Goal: Task Accomplishment & Management: Complete application form

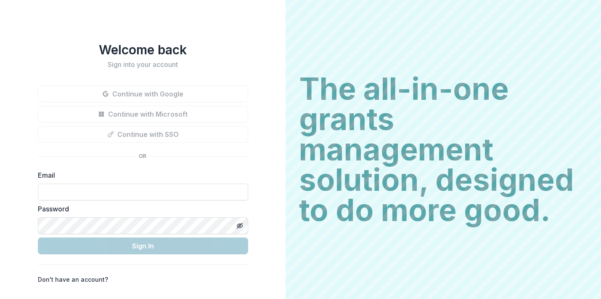
click at [32, 83] on div "Welcome back Sign into your account Continue with Google Continue with Microsof…" at bounding box center [143, 149] width 286 height 299
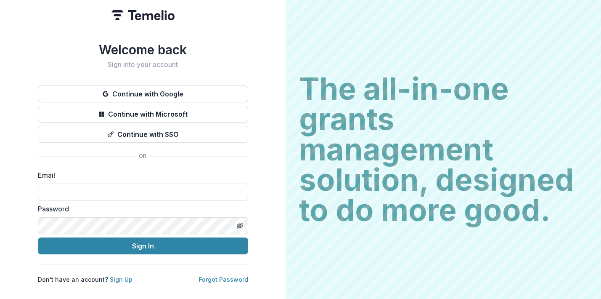
click at [104, 197] on form "Email Password Sign In" at bounding box center [143, 212] width 210 height 84
type input "**********"
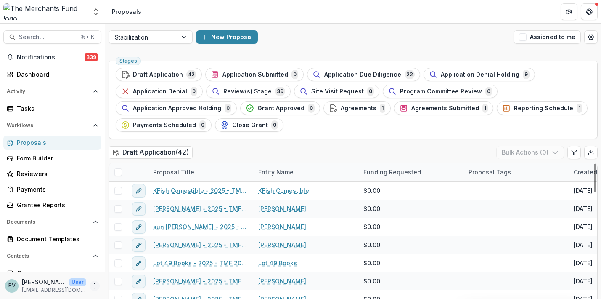
click at [95, 287] on circle "More" at bounding box center [95, 287] width 0 height 0
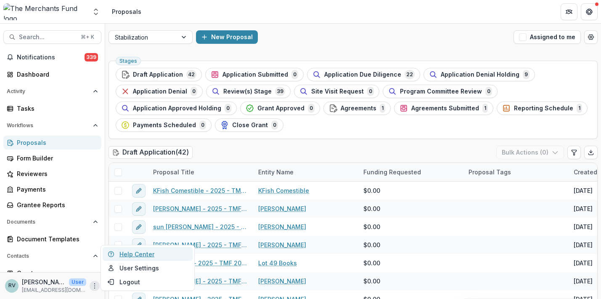
click at [131, 252] on link "Help Center" at bounding box center [148, 254] width 90 height 14
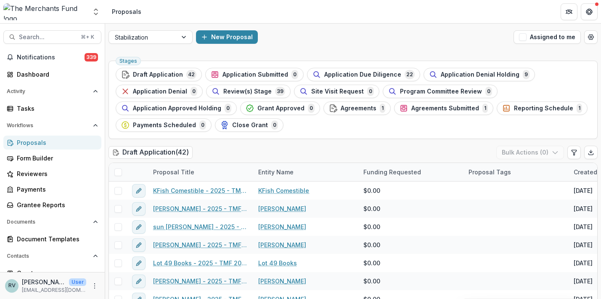
click at [45, 284] on p "Rachael Viscidy" at bounding box center [44, 281] width 44 height 9
click at [92, 287] on icon "More" at bounding box center [94, 285] width 7 height 7
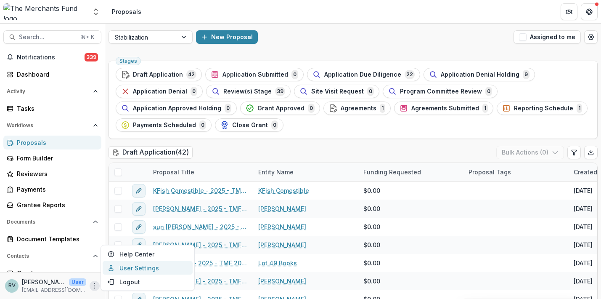
click at [139, 266] on link "User Settings" at bounding box center [148, 268] width 90 height 14
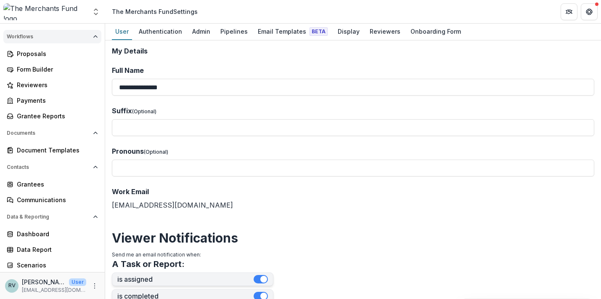
scroll to position [89, 0]
click at [61, 289] on p "rachael@merchantsfund.org" at bounding box center [54, 290] width 64 height 8
click at [91, 286] on icon "More" at bounding box center [94, 285] width 7 height 7
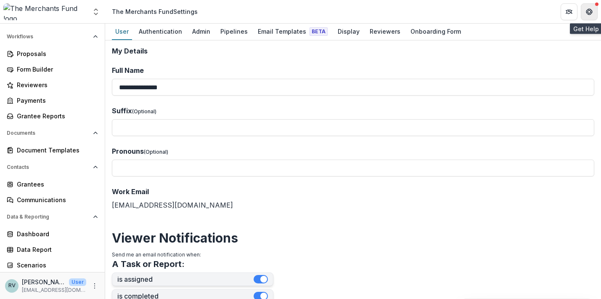
click at [589, 14] on icon "Get Help" at bounding box center [590, 14] width 2 height 2
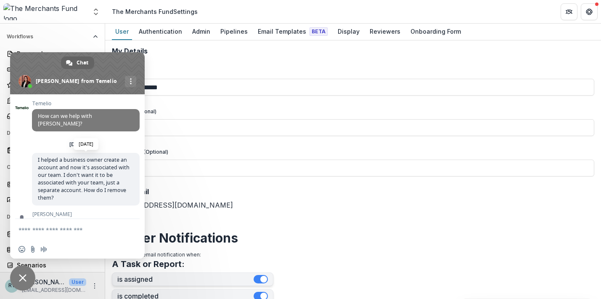
scroll to position [714, 0]
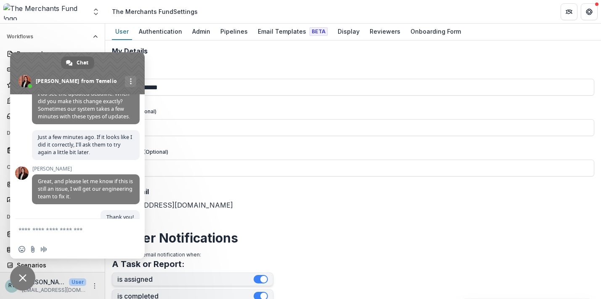
click at [79, 233] on textarea "Compose your message..." at bounding box center [68, 230] width 99 height 8
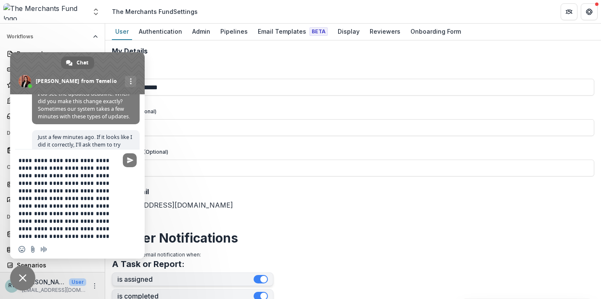
type textarea "**********"
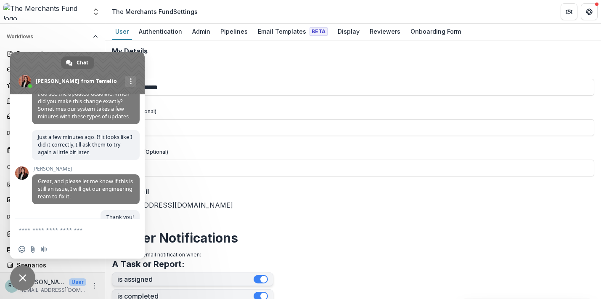
scroll to position [827, 0]
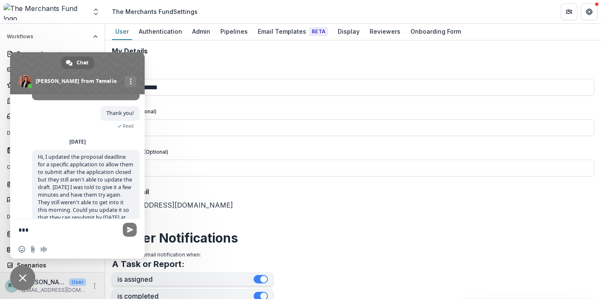
type textarea "****"
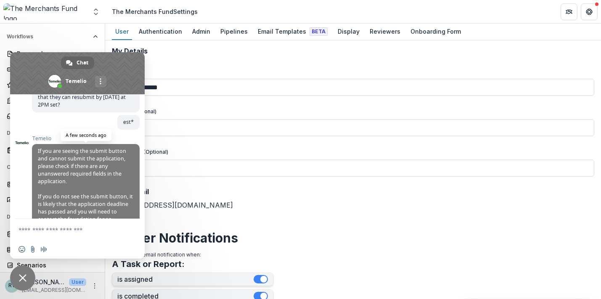
scroll to position [940, 0]
click at [53, 233] on form at bounding box center [68, 230] width 99 height 23
click at [53, 233] on textarea "Compose your message..." at bounding box center [68, 230] width 99 height 8
type textarea "**********"
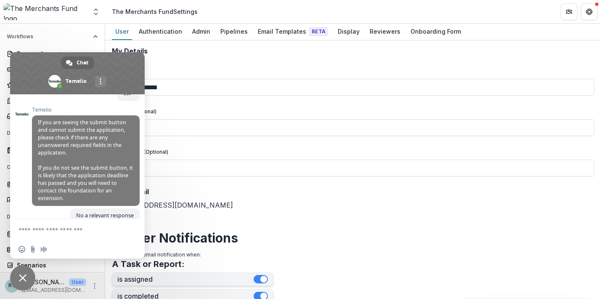
scroll to position [960, 0]
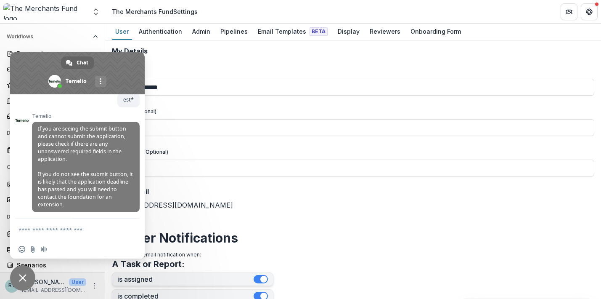
click at [72, 228] on textarea "Compose your message..." at bounding box center [68, 230] width 99 height 8
type textarea "*"
type textarea "**********"
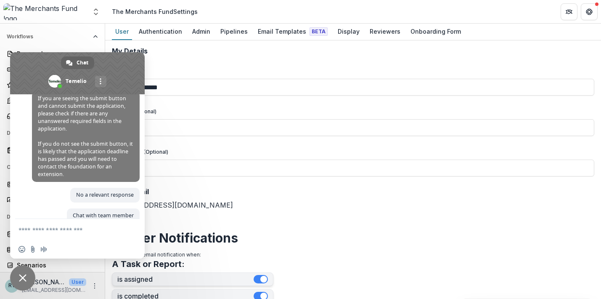
scroll to position [977, 0]
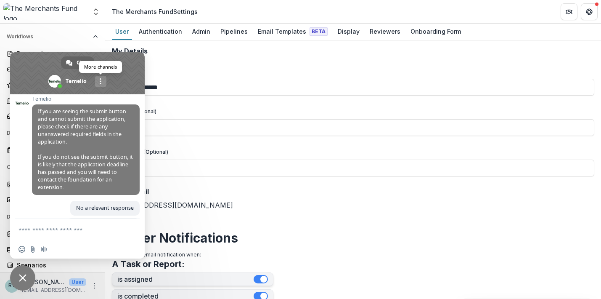
click at [101, 80] on span "More channels" at bounding box center [101, 81] width 2 height 6
click at [126, 66] on span at bounding box center [77, 73] width 135 height 42
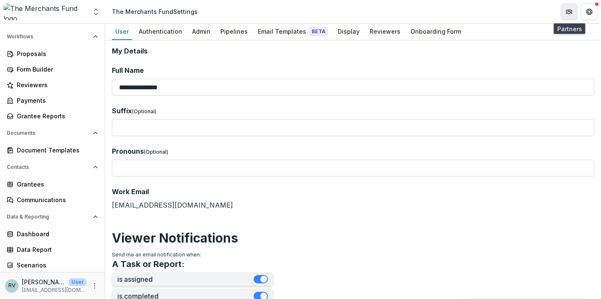
click at [570, 11] on icon "Partners" at bounding box center [569, 11] width 7 height 7
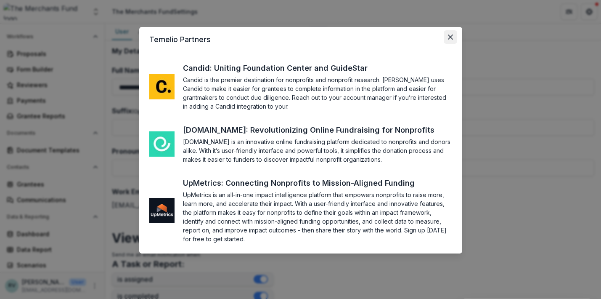
click at [449, 35] on icon "Close" at bounding box center [450, 37] width 5 height 5
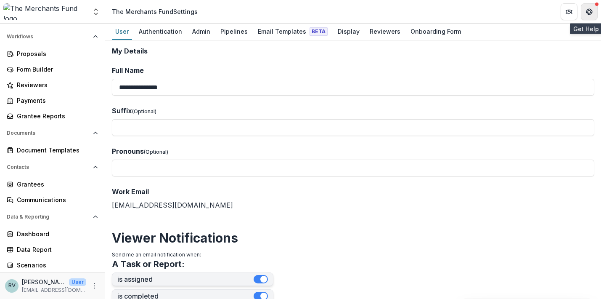
click at [594, 13] on button "Get Help" at bounding box center [589, 11] width 17 height 17
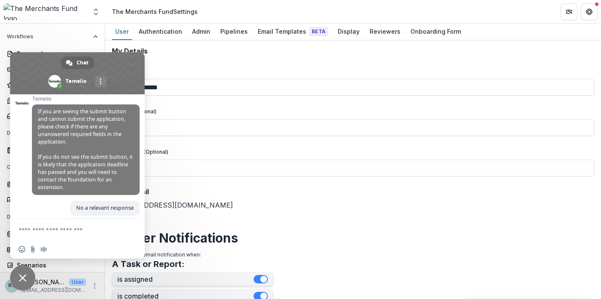
click at [65, 230] on textarea "Compose your message..." at bounding box center [68, 230] width 99 height 8
click at [60, 84] on span at bounding box center [59, 85] width 5 height 5
click at [81, 62] on span "Chat" at bounding box center [83, 62] width 12 height 13
click at [60, 229] on textarea "Compose your message..." at bounding box center [68, 230] width 99 height 8
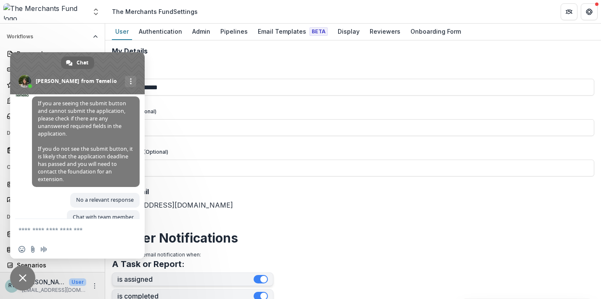
scroll to position [1023, 0]
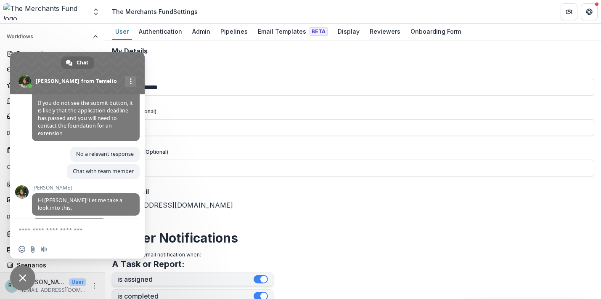
click at [81, 228] on textarea "Compose your message..." at bounding box center [68, 230] width 99 height 8
type textarea "**********"
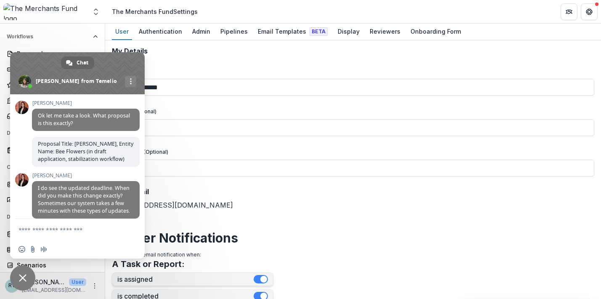
scroll to position [617, 0]
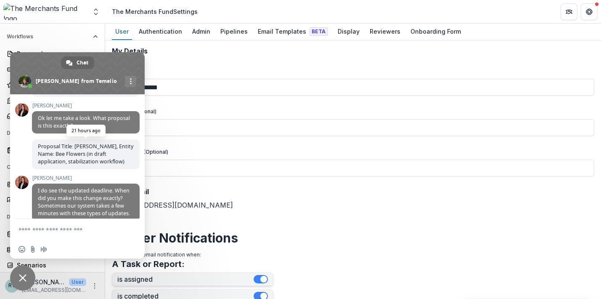
drag, startPoint x: 123, startPoint y: 136, endPoint x: 36, endPoint y: 125, distance: 87.5
click at [36, 139] on span "Proposal Title: [PERSON_NAME], Entity Name: Bee Flowers (in draft application, …" at bounding box center [86, 154] width 108 height 30
copy span "Proposal Title: [PERSON_NAME], Entity Name: Bee Flowers (in draft application, …"
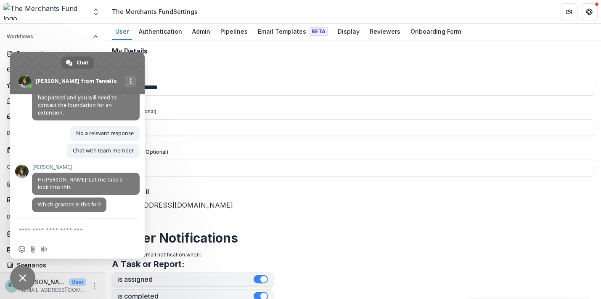
click at [53, 228] on textarea "Compose your message..." at bounding box center [68, 230] width 99 height 8
paste textarea "**********"
type textarea "**********"
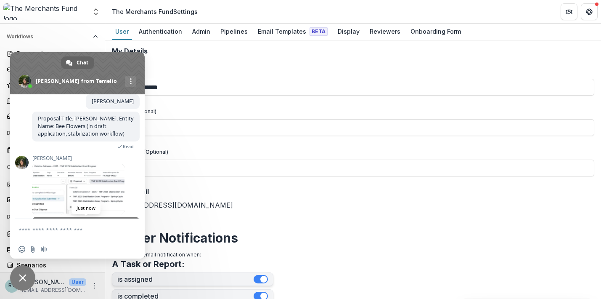
scroll to position [1172, 0]
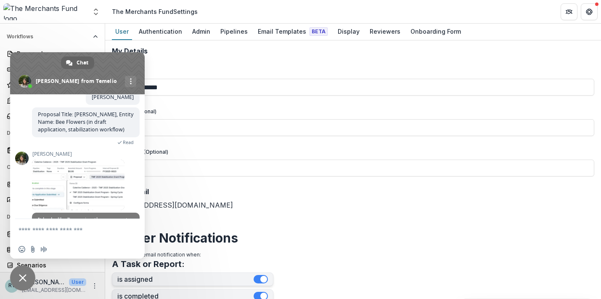
click at [83, 229] on textarea "Compose your message..." at bounding box center [68, 230] width 99 height 8
drag, startPoint x: 114, startPoint y: 226, endPoint x: 41, endPoint y: 228, distance: 73.6
click at [41, 228] on textarea "**********" at bounding box center [68, 230] width 99 height 8
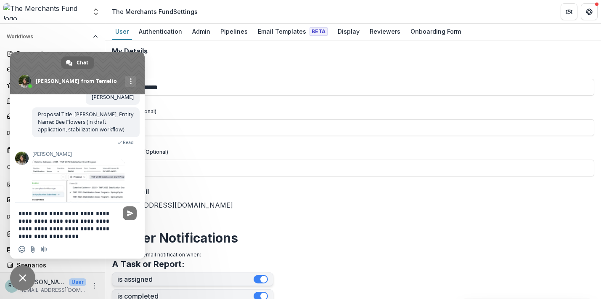
type textarea "**********"
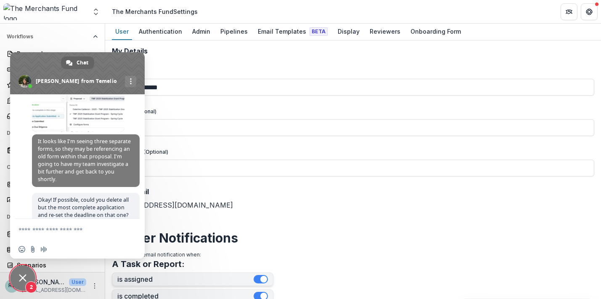
scroll to position [1337, 0]
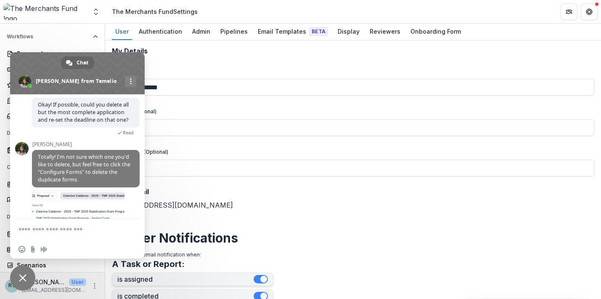
click at [78, 41] on button "Workflows" at bounding box center [52, 36] width 98 height 13
click at [90, 106] on button "Workflows" at bounding box center [52, 112] width 98 height 13
click at [68, 263] on div "Scenarios" at bounding box center [56, 264] width 78 height 9
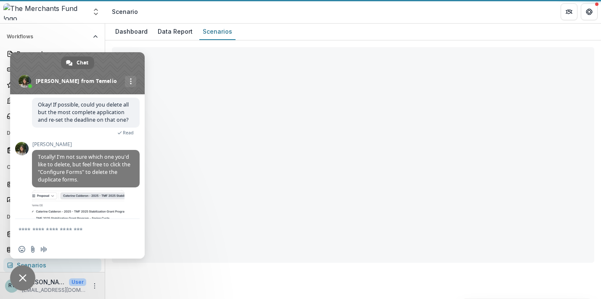
click at [206, 154] on div "Selected Scenario Select a scenario Create Scenario Delete Scenario Selected Fi…" at bounding box center [353, 151] width 496 height 222
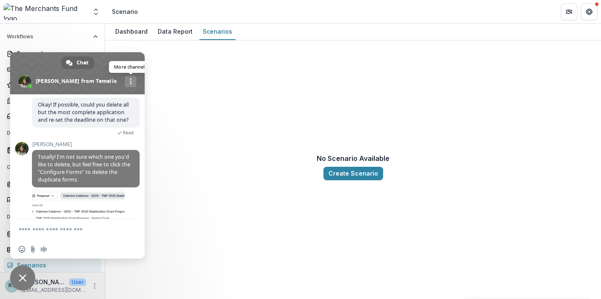
click at [125, 82] on div "More channels" at bounding box center [130, 81] width 11 height 11
click at [75, 29] on div "Notifications 339 Dashboard Activity Tasks Workflows Proposals Form Builder Rev…" at bounding box center [52, 117] width 105 height 310
click at [28, 278] on span "Close chat" at bounding box center [22, 277] width 25 height 25
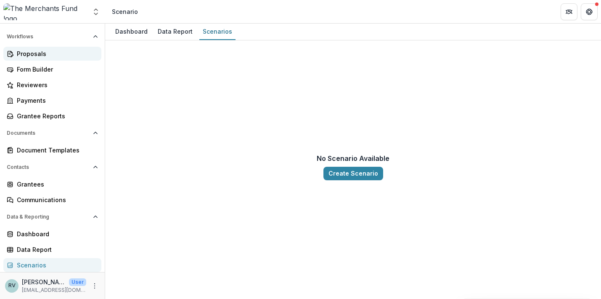
click at [34, 51] on div "Proposals" at bounding box center [56, 53] width 78 height 9
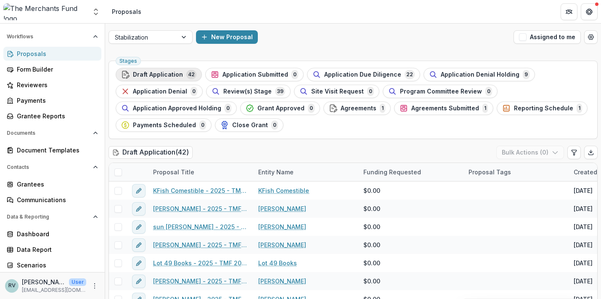
click at [182, 77] on div "Draft Application 42" at bounding box center [158, 74] width 75 height 9
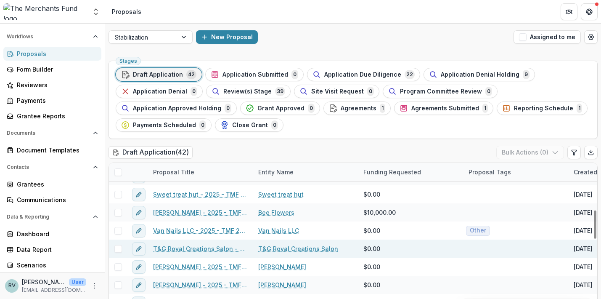
scroll to position [256, 0]
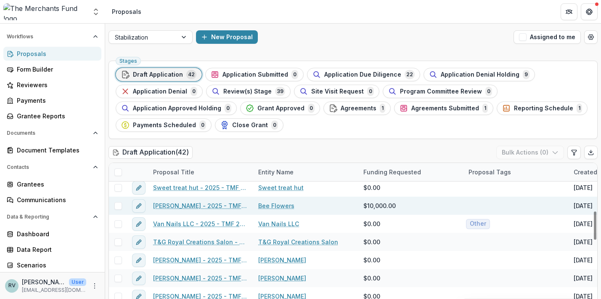
click at [188, 206] on link "Caterine Calderon - 2025 - TMF 2025 Stabilization Grant Program" at bounding box center [200, 205] width 95 height 9
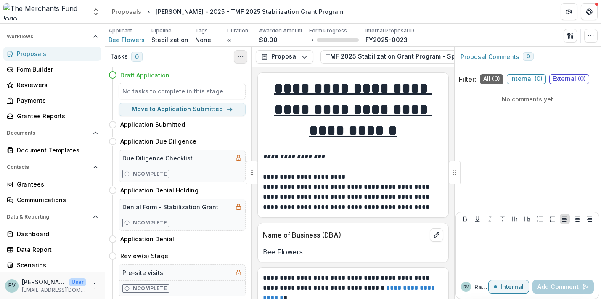
click at [240, 58] on icon "Toggle View Cancelled Tasks" at bounding box center [240, 56] width 7 height 7
click at [297, 53] on button "Proposal" at bounding box center [285, 56] width 58 height 13
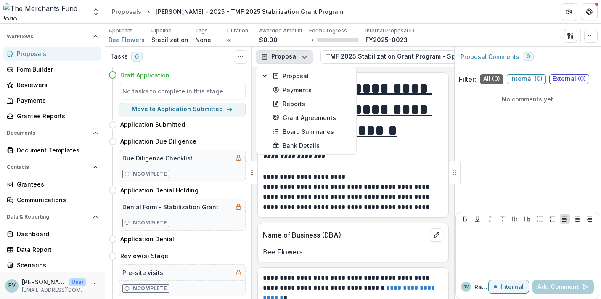
click at [297, 53] on button "Proposal" at bounding box center [285, 56] width 58 height 13
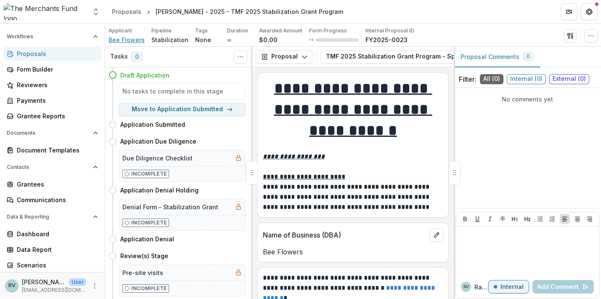
click at [130, 38] on span "Bee Flowers" at bounding box center [127, 39] width 36 height 9
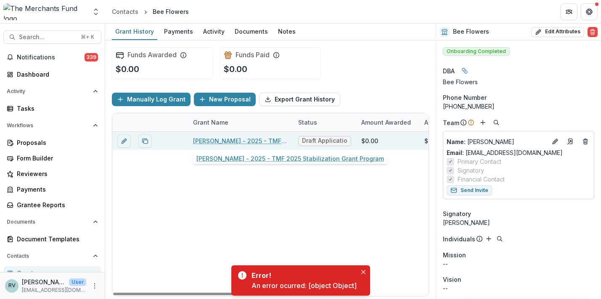
click at [268, 143] on link "Caterine Calderon - 2025 - TMF 2025 Stabilization Grant Program" at bounding box center [240, 140] width 95 height 9
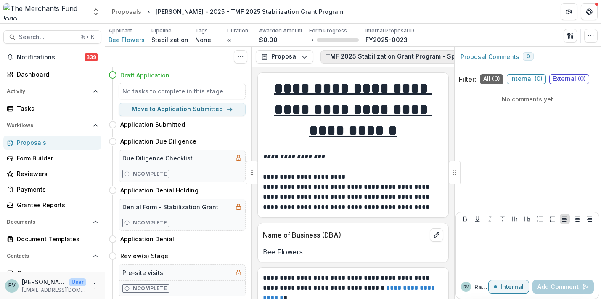
click at [354, 56] on button "TMF 2025 Stabilization Grant Program - Spring Cycle 3" at bounding box center [416, 56] width 191 height 13
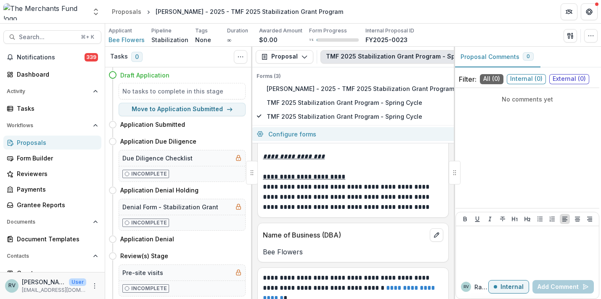
click at [337, 134] on button "Configure forms" at bounding box center [355, 134] width 207 height 14
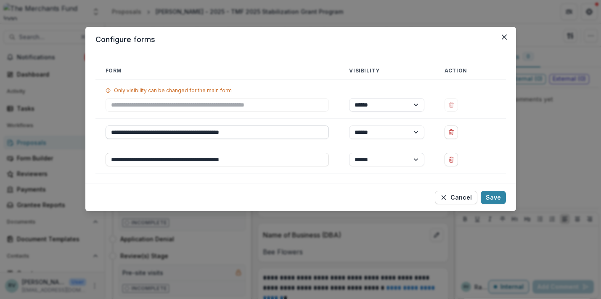
click at [253, 136] on input "**********" at bounding box center [218, 131] width 224 height 13
click at [249, 165] on input "**********" at bounding box center [218, 159] width 224 height 13
click at [262, 134] on input "**********" at bounding box center [218, 131] width 224 height 13
click at [261, 133] on input "**********" at bounding box center [218, 131] width 224 height 13
click at [263, 159] on input "**********" at bounding box center [218, 159] width 224 height 13
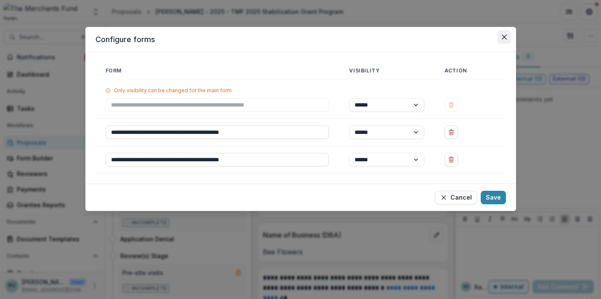
click at [504, 38] on icon "Close" at bounding box center [504, 37] width 5 height 5
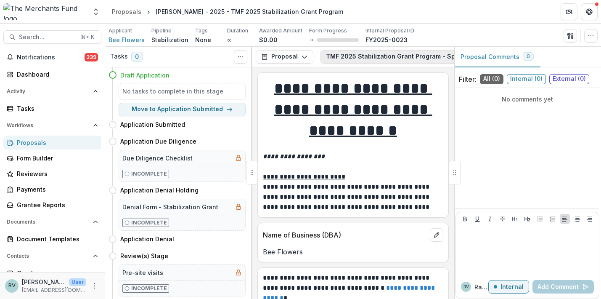
click at [381, 58] on button "TMF 2025 Stabilization Grant Program - Spring Cycle 3" at bounding box center [416, 56] width 191 height 13
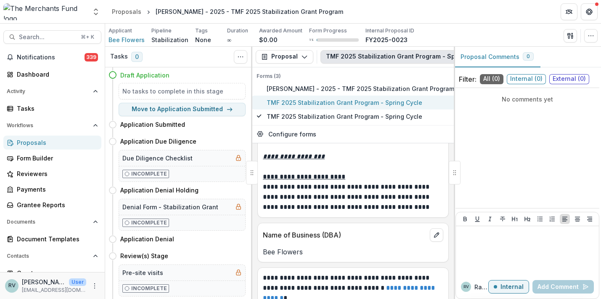
click at [372, 98] on span "TMF 2025 Stabilization Grant Program - Spring Cycle" at bounding box center [361, 102] width 188 height 9
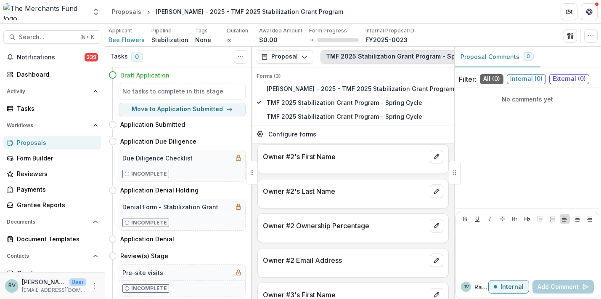
scroll to position [2102, 0]
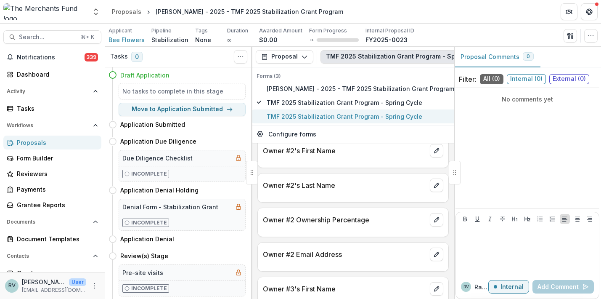
click at [334, 117] on span "TMF 2025 Stabilization Grant Program - Spring Cycle" at bounding box center [361, 116] width 188 height 9
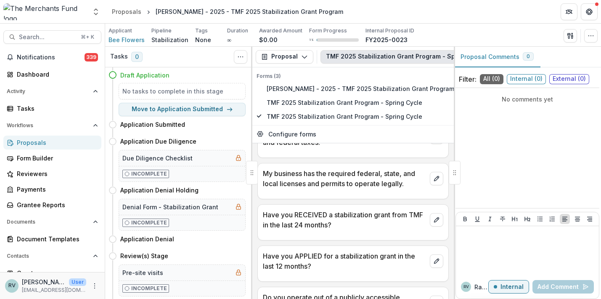
scroll to position [641, 0]
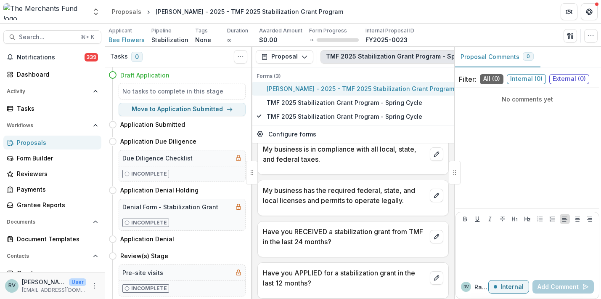
click at [312, 87] on span "Caterine Calderon - 2025 - TMF 2025 Stabilization Grant Program" at bounding box center [361, 88] width 188 height 9
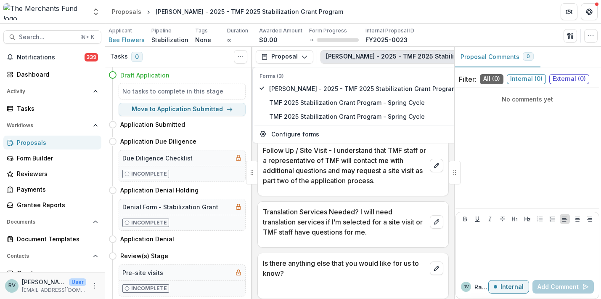
scroll to position [5566, 0]
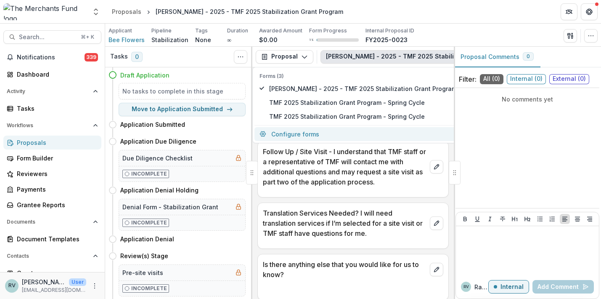
click at [297, 135] on button "Configure forms" at bounding box center [358, 134] width 207 height 14
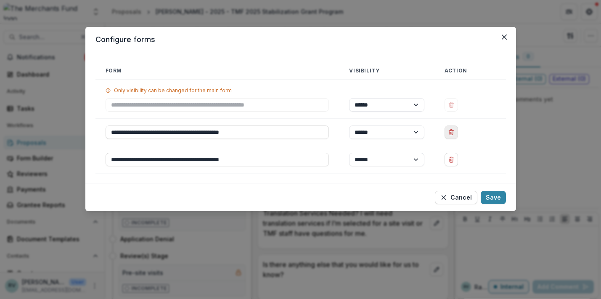
click at [454, 129] on icon "Delete TMF 2025 Stabilization Grant Program - Spring Cycle" at bounding box center [451, 132] width 7 height 7
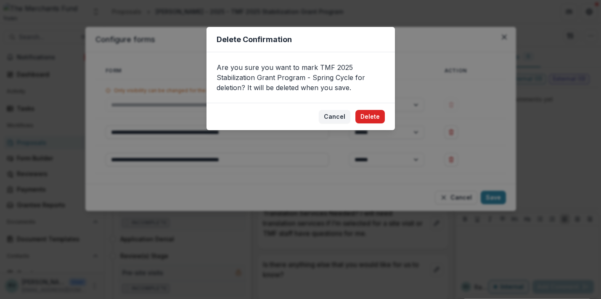
click at [374, 114] on button "Delete" at bounding box center [370, 116] width 29 height 13
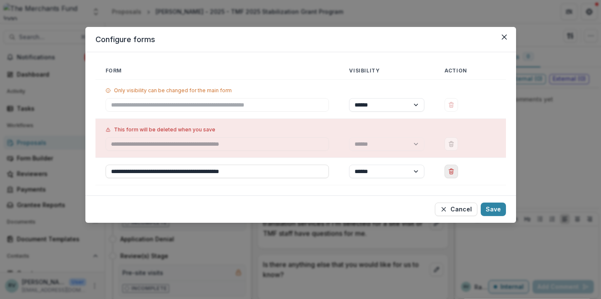
click at [451, 168] on icon "Delete TMF 2025 Stabilization Grant Program - Spring Cycle" at bounding box center [451, 171] width 7 height 7
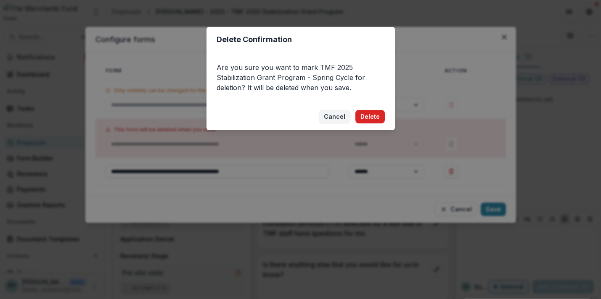
click at [370, 117] on button "Delete" at bounding box center [370, 116] width 29 height 13
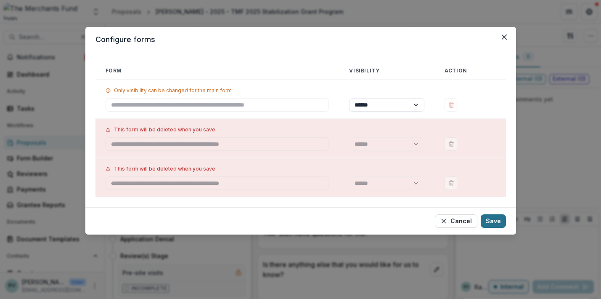
click at [496, 222] on button "Save" at bounding box center [493, 220] width 25 height 13
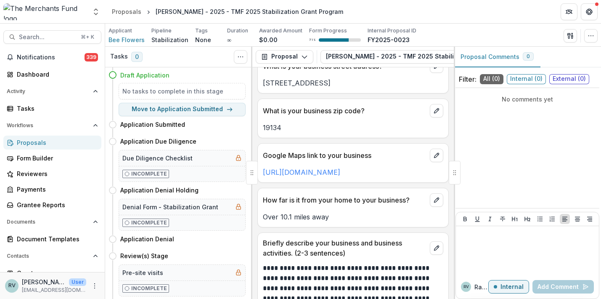
scroll to position [566, 0]
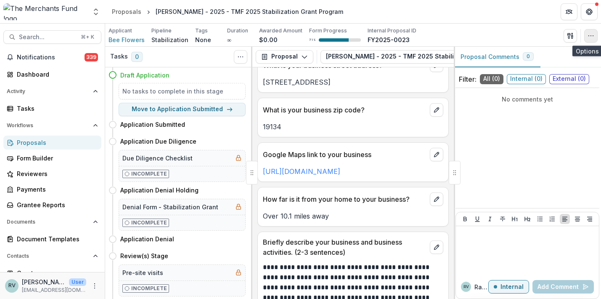
click at [593, 33] on icon "button" at bounding box center [591, 35] width 7 height 7
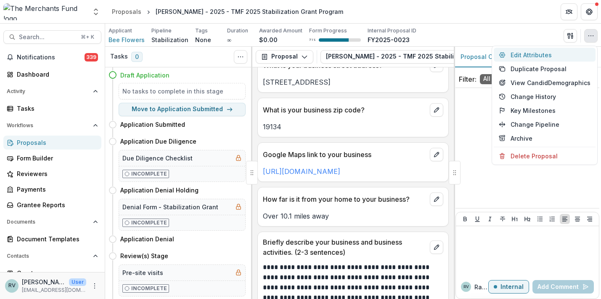
click at [563, 56] on button "Edit Attributes" at bounding box center [545, 55] width 102 height 14
type input "*******"
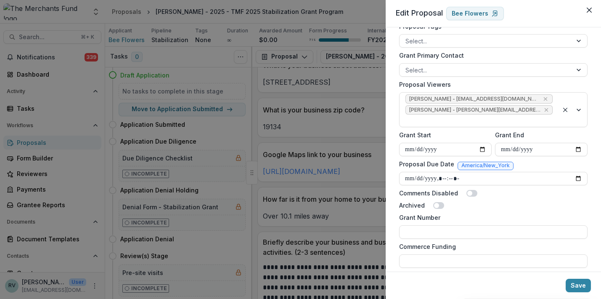
scroll to position [353, 0]
click at [448, 173] on input "Proposal Due Date" at bounding box center [493, 179] width 188 height 13
click at [433, 173] on input "Proposal Due Date" at bounding box center [493, 179] width 188 height 13
click at [451, 173] on input "Proposal Due Date" at bounding box center [493, 179] width 188 height 13
type input "**********"
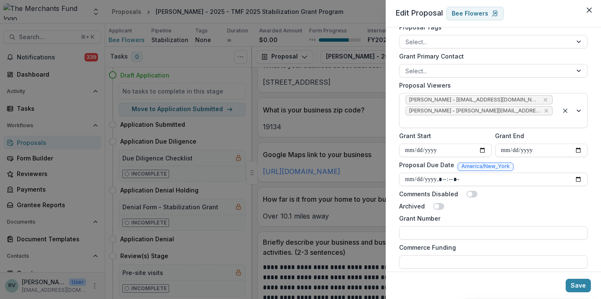
click at [511, 202] on div "Archived" at bounding box center [493, 206] width 188 height 9
click at [578, 287] on button "Save" at bounding box center [578, 285] width 25 height 13
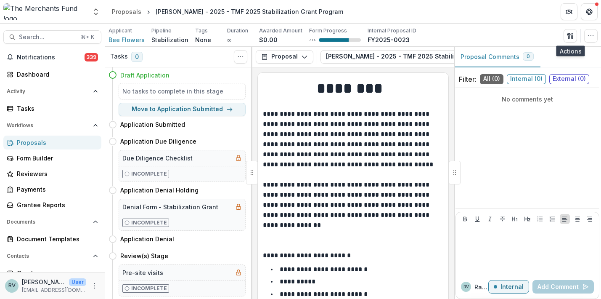
scroll to position [0, 0]
click at [587, 14] on icon "Get Help" at bounding box center [589, 11] width 7 height 7
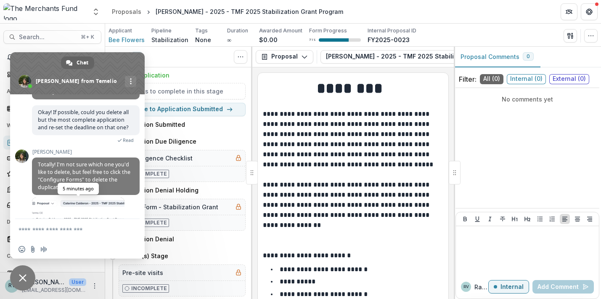
scroll to position [1337, 0]
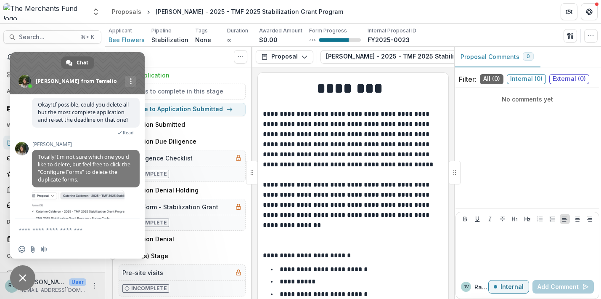
click at [64, 226] on form at bounding box center [68, 230] width 99 height 23
click at [61, 235] on form at bounding box center [68, 230] width 99 height 23
click at [53, 231] on textarea "Compose your message..." at bounding box center [68, 230] width 99 height 8
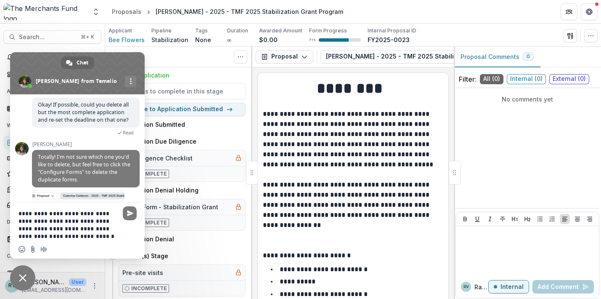
click at [25, 236] on textarea "**********" at bounding box center [68, 225] width 99 height 30
click at [102, 236] on textarea "**********" at bounding box center [68, 225] width 99 height 30
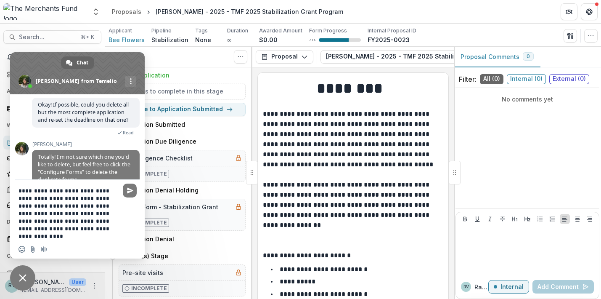
type textarea "**********"
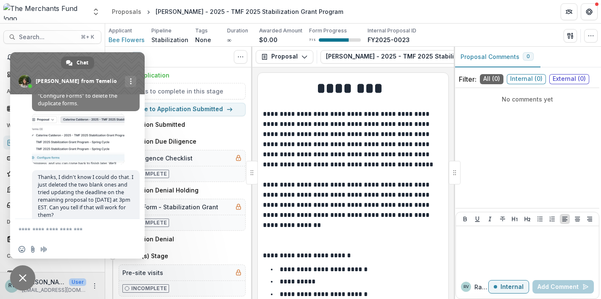
scroll to position [1396, 0]
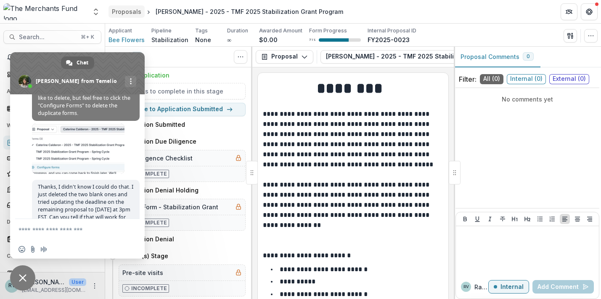
click at [131, 12] on div "Proposals" at bounding box center [126, 11] width 29 height 9
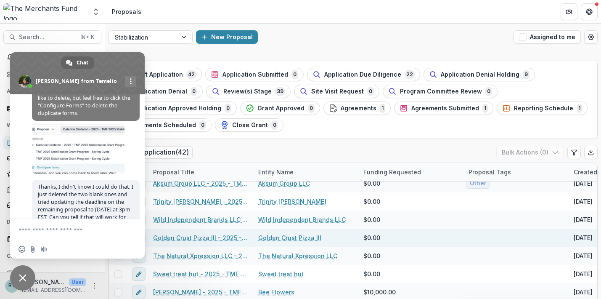
scroll to position [196, 0]
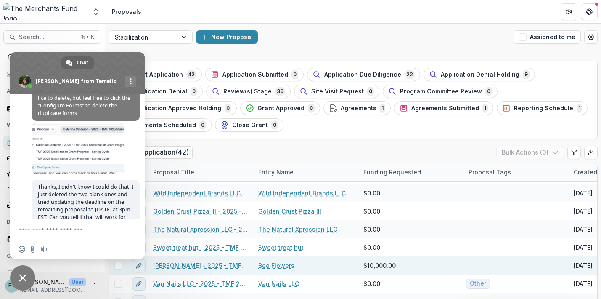
click at [220, 265] on link "Caterine Calderon - 2025 - TMF 2025 Stabilization Grant Program" at bounding box center [200, 265] width 95 height 9
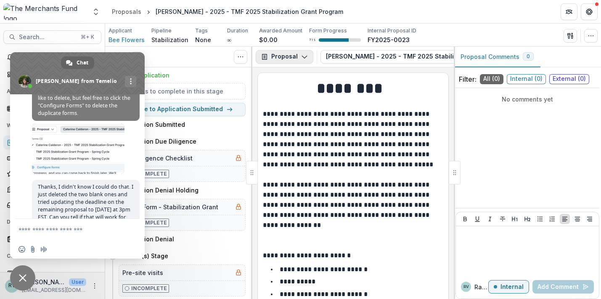
click at [301, 56] on icon "button" at bounding box center [304, 56] width 7 height 7
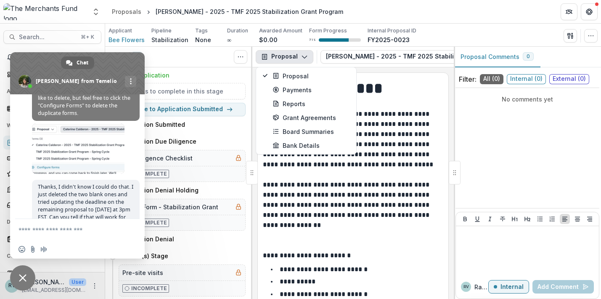
click at [301, 56] on icon "button" at bounding box center [304, 56] width 7 height 7
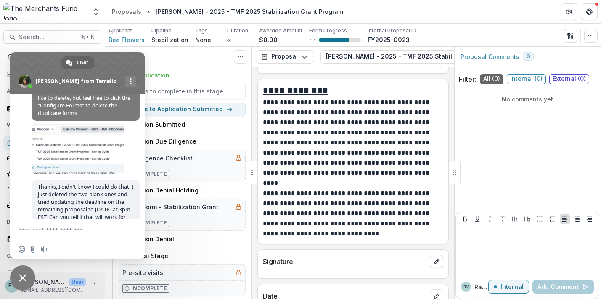
scroll to position [1478, 0]
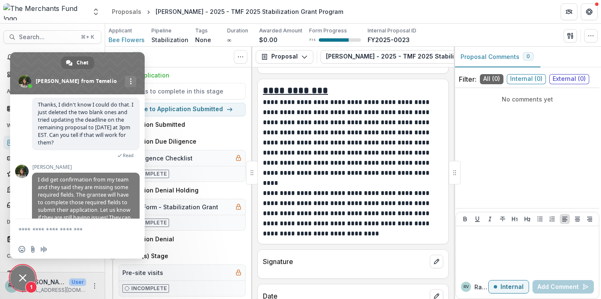
click at [77, 230] on textarea "Compose your message..." at bounding box center [68, 230] width 99 height 8
click at [69, 229] on textarea "Compose your message..." at bounding box center [68, 230] width 99 height 8
type textarea "*******"
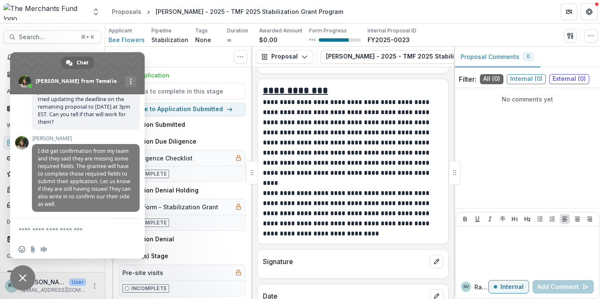
scroll to position [1527, 0]
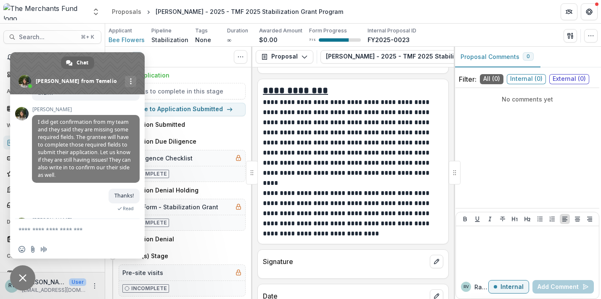
click at [22, 281] on span "Close chat" at bounding box center [22, 277] width 25 height 25
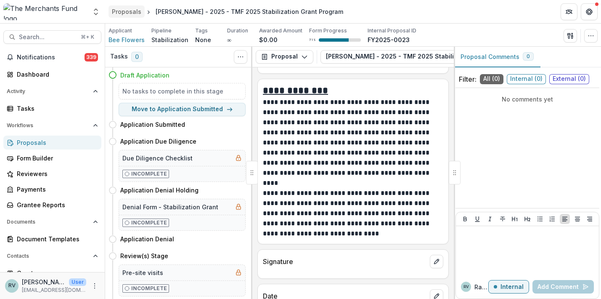
click at [123, 11] on div "Proposals" at bounding box center [126, 11] width 29 height 9
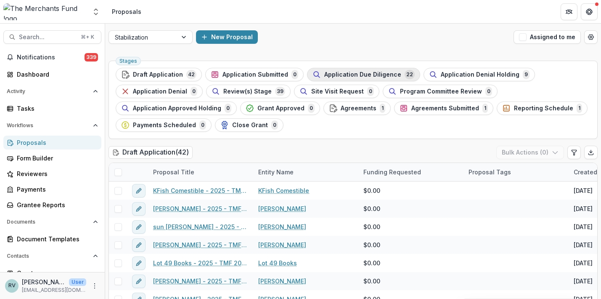
click at [326, 76] on span "Application Due Diligence" at bounding box center [362, 74] width 77 height 7
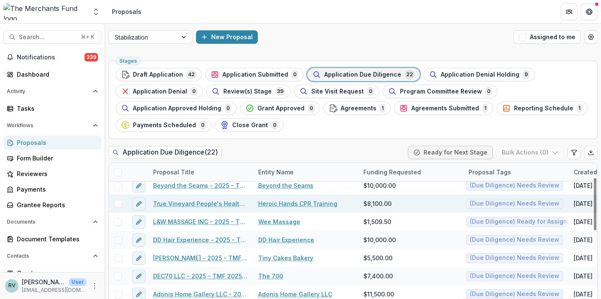
scroll to position [49, 0]
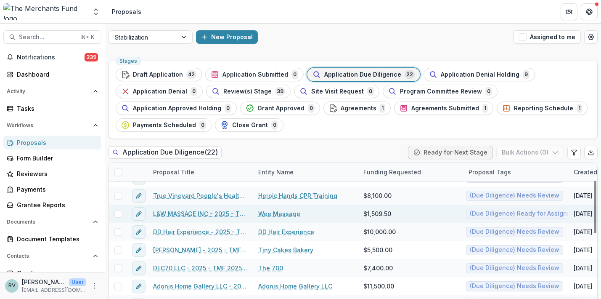
click at [220, 215] on link "L&W MASSAGE INC - 2025 - TMF 2025 Stabilization Grant Program" at bounding box center [200, 213] width 95 height 9
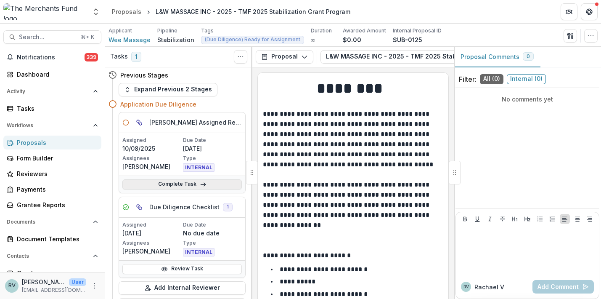
click at [197, 186] on link "Complete Task" at bounding box center [181, 184] width 119 height 10
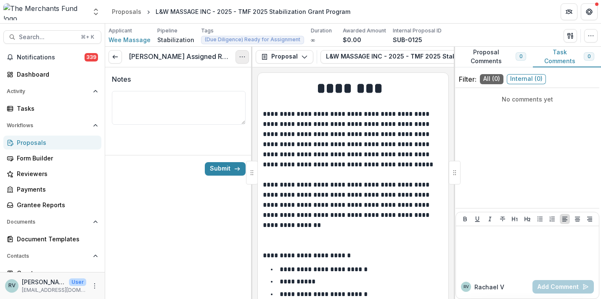
click at [241, 57] on icon "Options" at bounding box center [242, 56] width 7 height 7
click at [209, 93] on button "Cancel Task" at bounding box center [202, 94] width 90 height 14
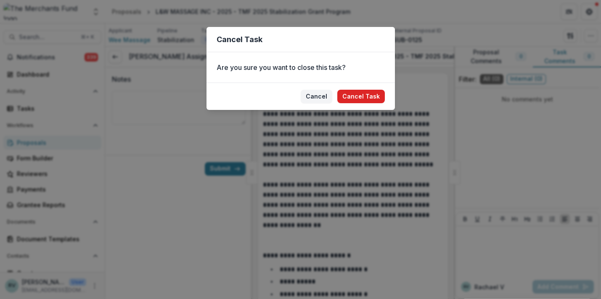
click at [348, 96] on button "Cancel Task" at bounding box center [361, 96] width 48 height 13
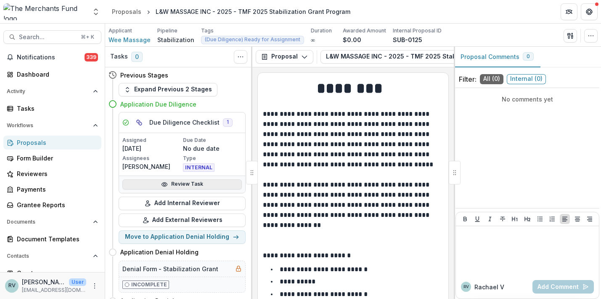
click at [180, 183] on link "Review Task" at bounding box center [181, 184] width 119 height 10
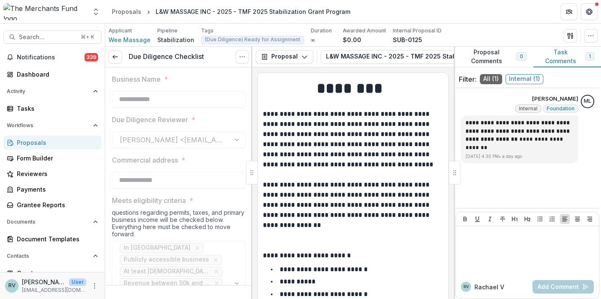
type input "*******"
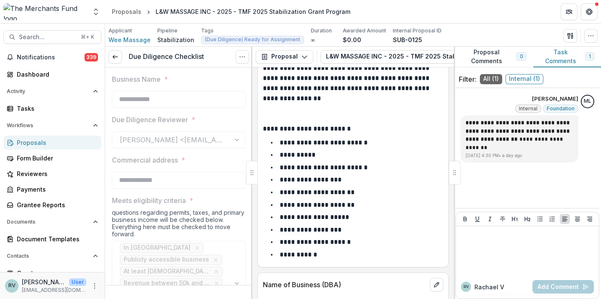
scroll to position [194, 0]
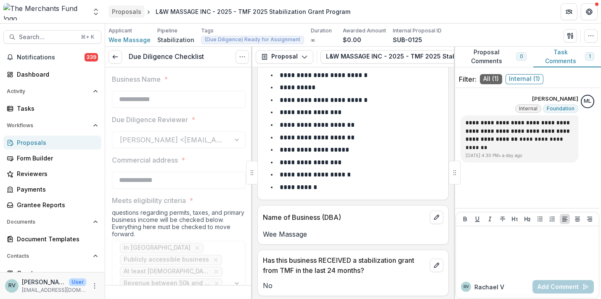
click at [126, 9] on div "Proposals" at bounding box center [126, 11] width 29 height 9
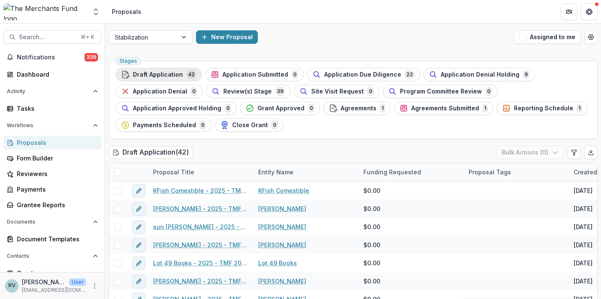
click at [161, 71] on span "Draft Application" at bounding box center [158, 74] width 50 height 7
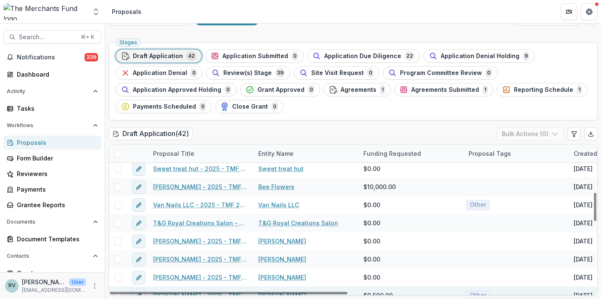
scroll to position [256, 0]
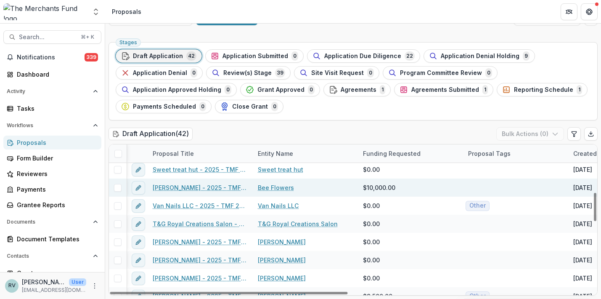
click at [215, 189] on link "Caterine Calderon - 2025 - TMF 2025 Stabilization Grant Program" at bounding box center [200, 187] width 95 height 9
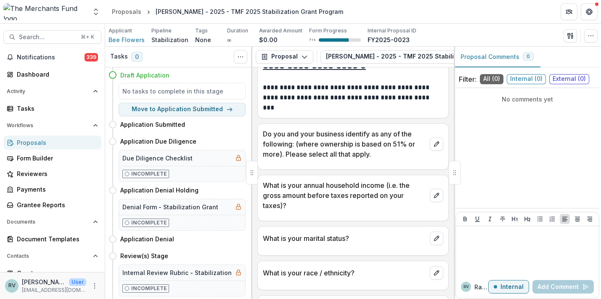
scroll to position [5066, 0]
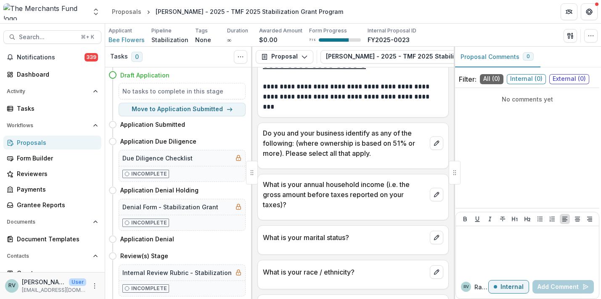
click at [356, 132] on p "Do you and your business identify as any of the following: (where ownership is …" at bounding box center [345, 143] width 164 height 30
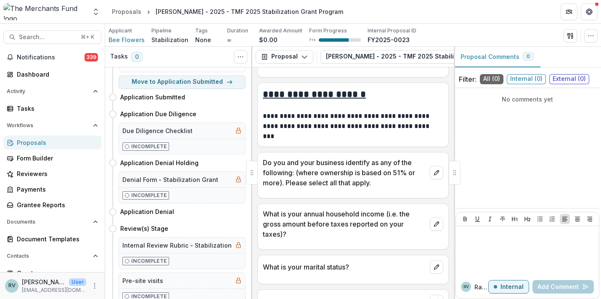
scroll to position [5032, 0]
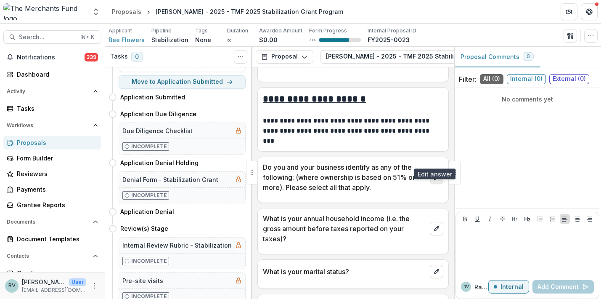
click at [435, 174] on icon "edit" at bounding box center [436, 177] width 7 height 7
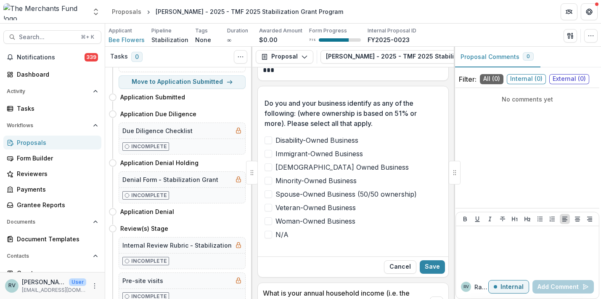
scroll to position [5094, 0]
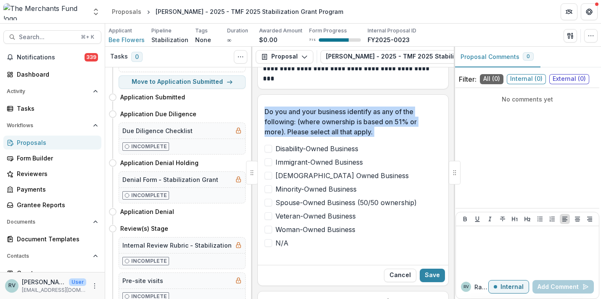
drag, startPoint x: 289, startPoint y: 226, endPoint x: 263, endPoint y: 92, distance: 135.9
click at [263, 100] on div "Do you and your business identify as any of the following: (where ownership is …" at bounding box center [353, 181] width 191 height 162
copy div "Do you and your business identify as any of the following: (where ownership is …"
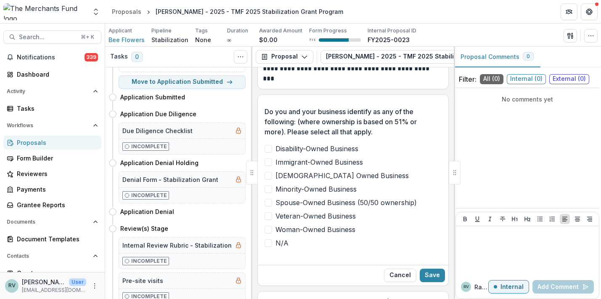
click at [355, 265] on div "Cancel Save" at bounding box center [353, 275] width 191 height 21
click at [323, 240] on div "Do you and your business identify as any of the following: (where ownership is …" at bounding box center [353, 181] width 177 height 162
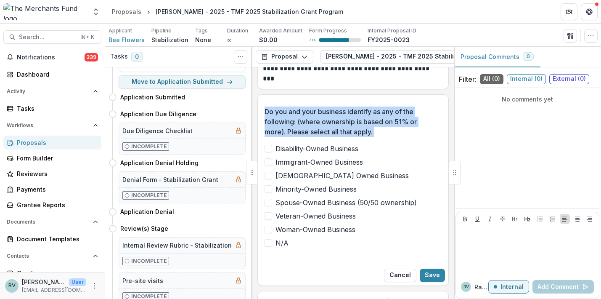
drag, startPoint x: 266, startPoint y: 92, endPoint x: 295, endPoint y: 221, distance: 132.3
click at [295, 221] on div "Do you and your business identify as any of the following: (where ownership is …" at bounding box center [353, 176] width 177 height 141
copy div "Do you and your business identify as any of the following: (where ownership is …"
click at [414, 106] on p "Do you and your business identify as any of the following: (where ownership is …" at bounding box center [351, 121] width 172 height 30
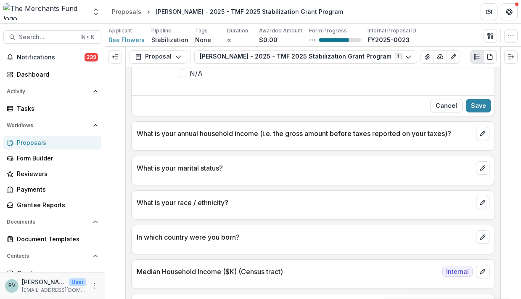
scroll to position [4520, 0]
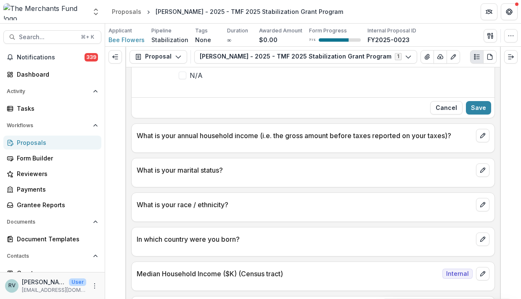
click at [250, 131] on p "What is your annual household income (i.e. the gross amount before taxes report…" at bounding box center [305, 135] width 336 height 10
click at [443, 103] on button "Cancel" at bounding box center [446, 107] width 32 height 13
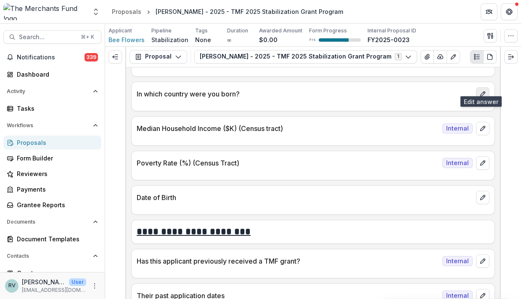
click at [483, 87] on button "edit" at bounding box center [482, 93] width 13 height 13
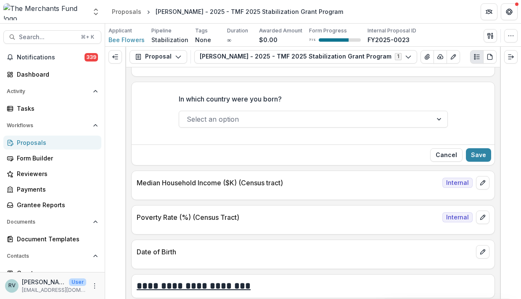
scroll to position [4438, 0]
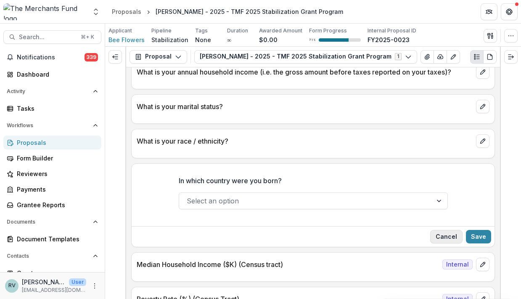
click at [443, 230] on button "Cancel" at bounding box center [446, 236] width 32 height 13
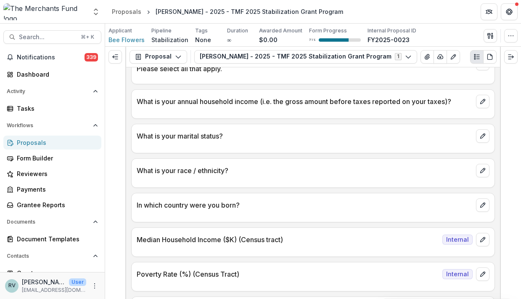
scroll to position [4405, 0]
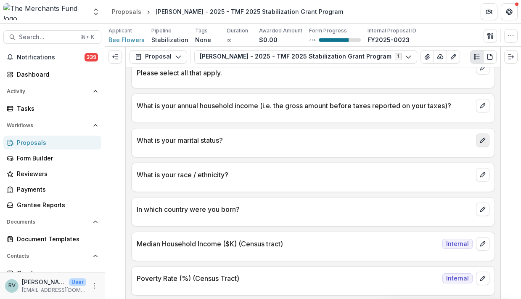
click at [481, 137] on icon "edit" at bounding box center [483, 140] width 7 height 7
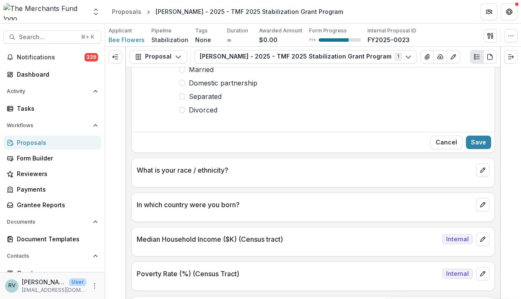
scroll to position [4512, 0]
click at [300, 164] on p "What is your race / ethnicity?" at bounding box center [305, 169] width 336 height 10
click at [307, 176] on div at bounding box center [313, 178] width 363 height 5
click at [441, 135] on button "Cancel" at bounding box center [446, 141] width 32 height 13
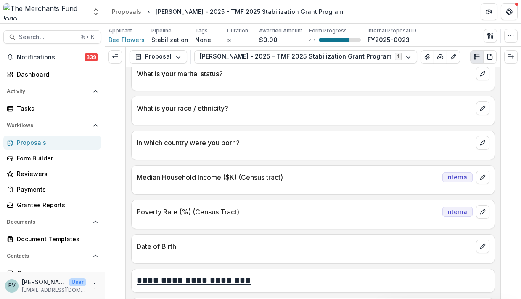
scroll to position [4470, 0]
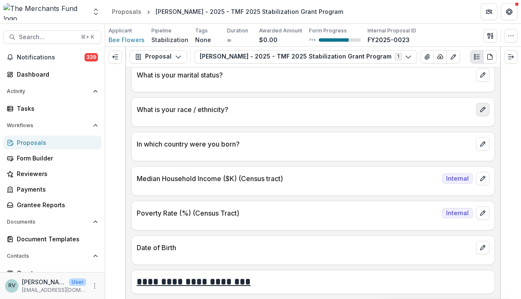
click at [483, 106] on icon "edit" at bounding box center [483, 109] width 7 height 7
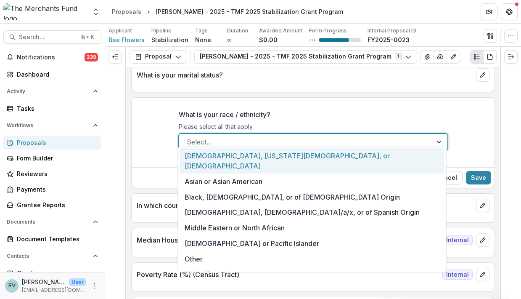
click at [379, 136] on div at bounding box center [306, 142] width 238 height 12
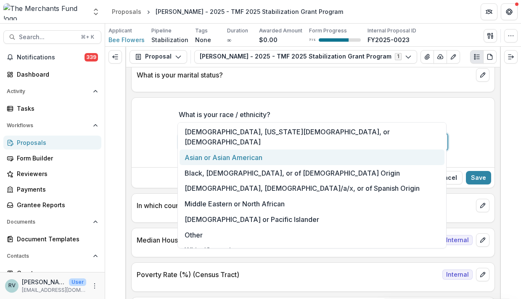
scroll to position [4494, 0]
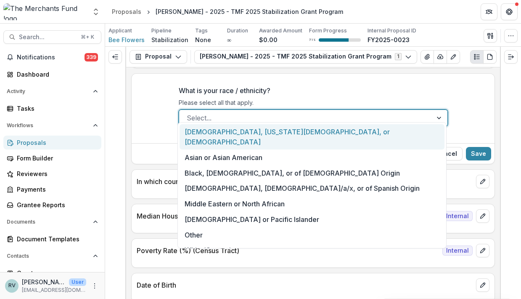
click at [157, 117] on div "What is your race / ethnicity? Please select all that apply. American Indian, A…" at bounding box center [313, 109] width 363 height 61
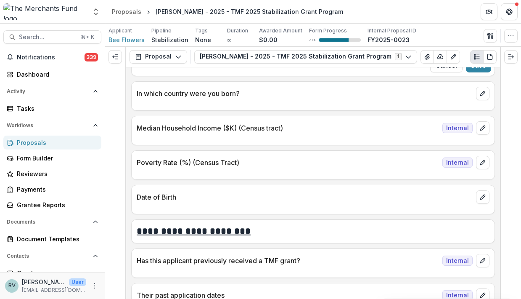
scroll to position [4584, 0]
